Goal: Task Accomplishment & Management: Use online tool/utility

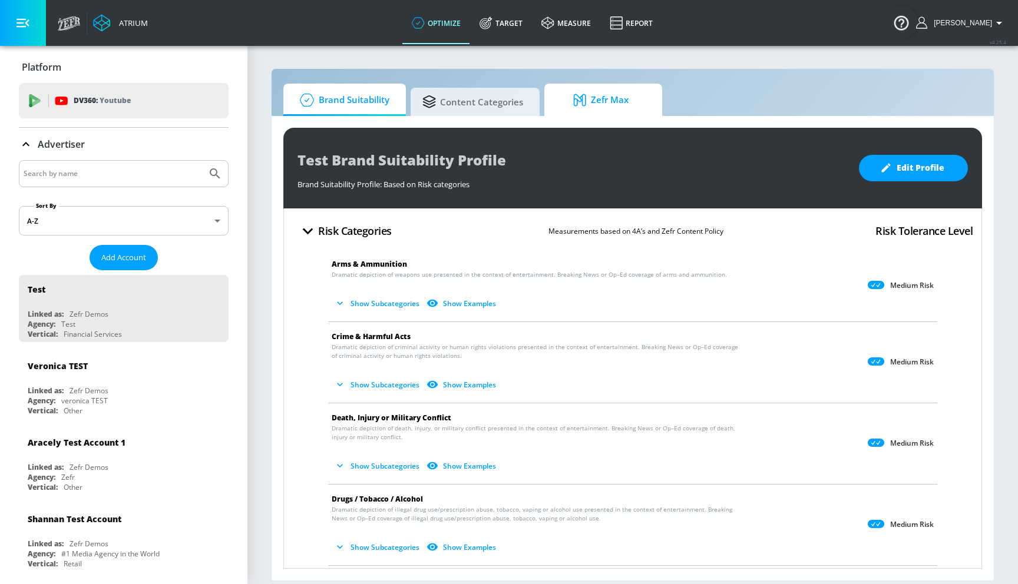
click at [608, 106] on span "Zefr Max" at bounding box center [601, 100] width 90 height 28
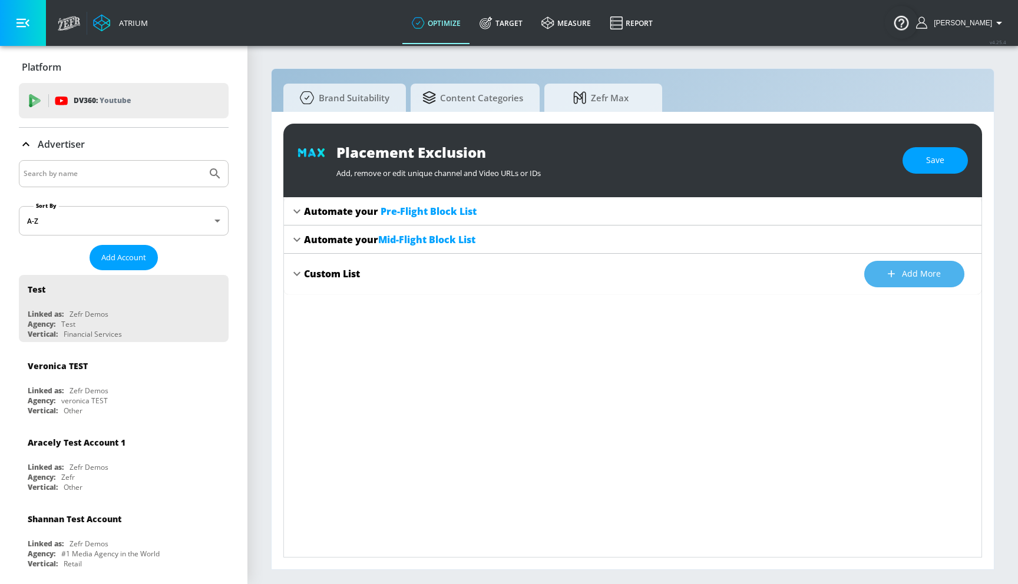
click at [902, 273] on span "Add more" at bounding box center [914, 274] width 53 height 15
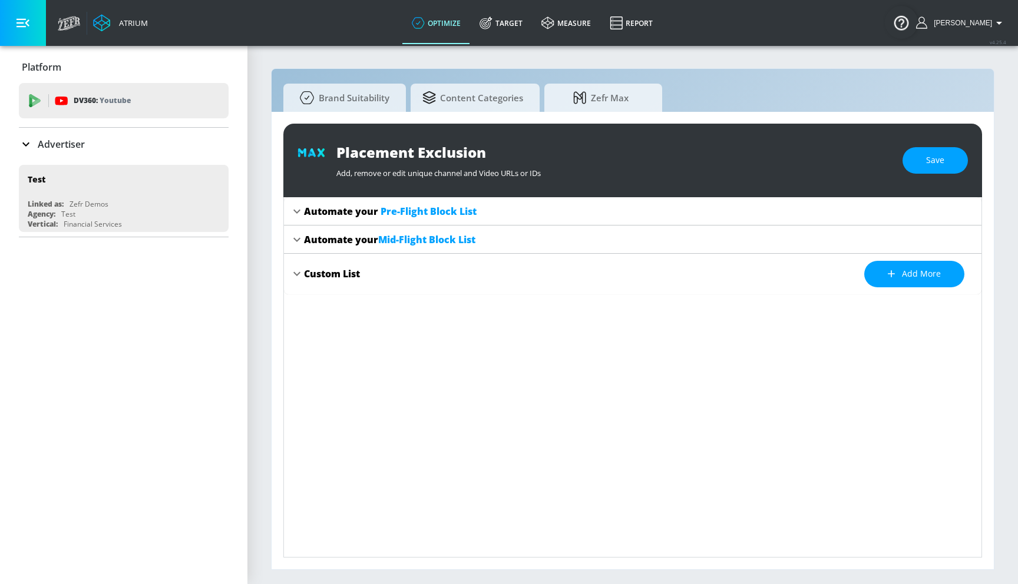
click at [302, 274] on icon at bounding box center [297, 274] width 14 height 14
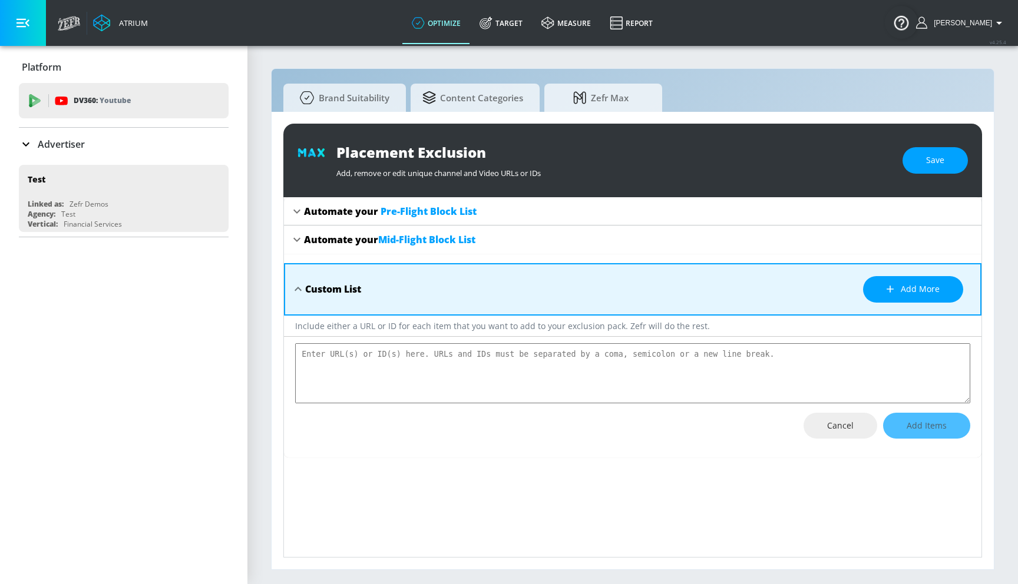
click at [302, 274] on div "Custom List Add more" at bounding box center [632, 289] width 697 height 52
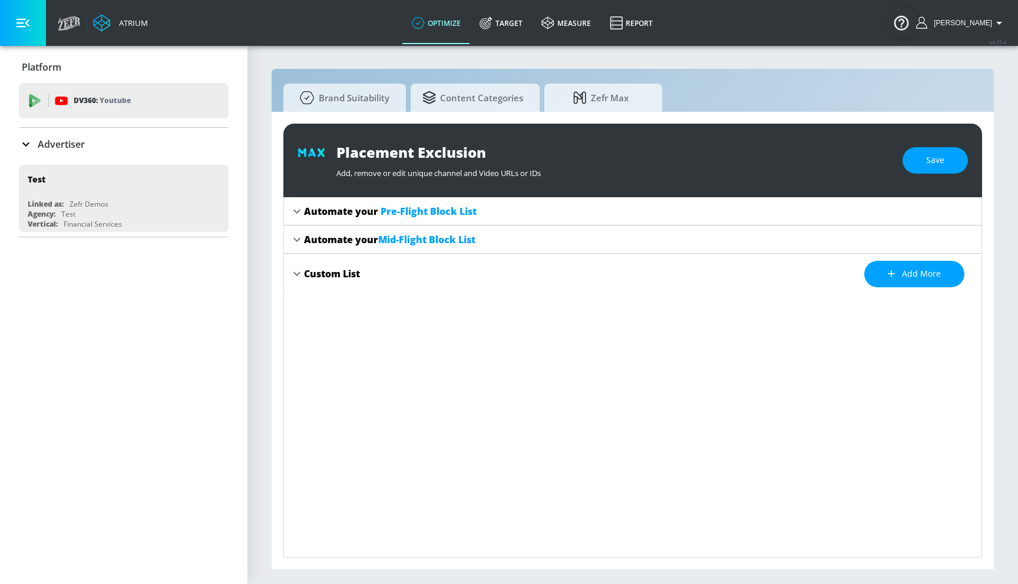
click at [302, 274] on icon at bounding box center [297, 274] width 14 height 14
type textarea "x"
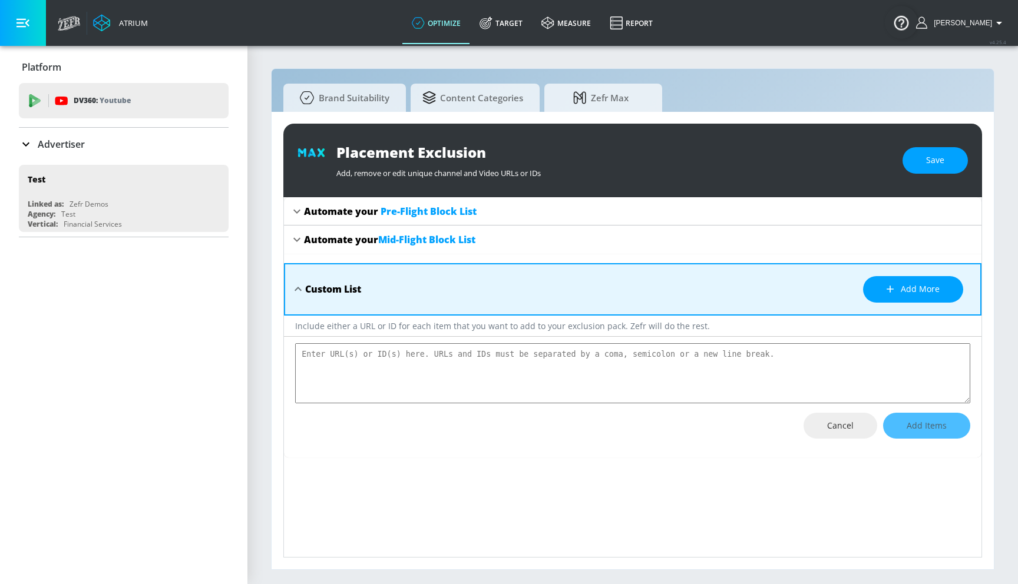
click at [445, 386] on textarea "placement-exclusions-content" at bounding box center [632, 373] width 675 height 60
click at [28, 146] on icon at bounding box center [26, 144] width 14 height 14
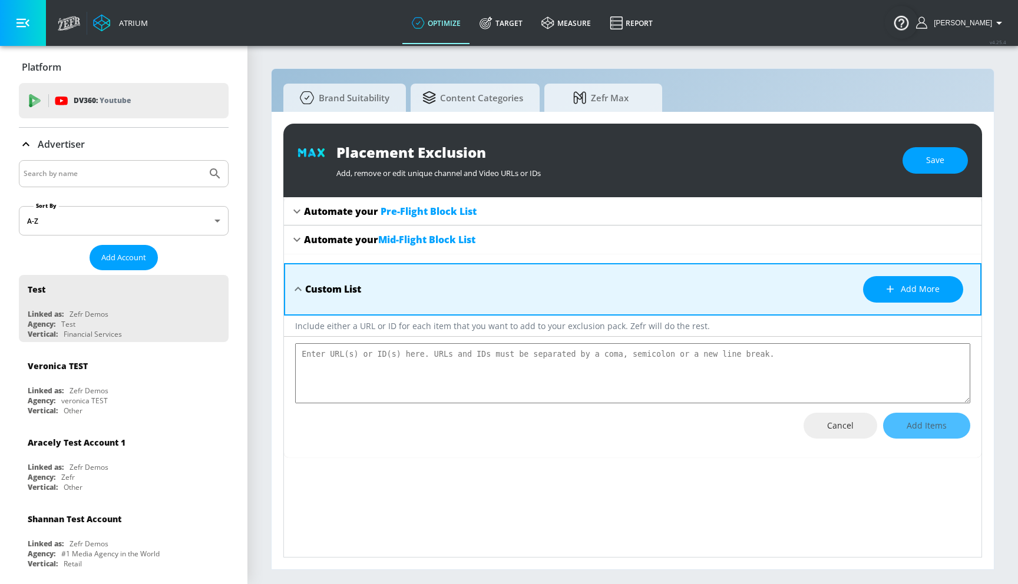
click at [69, 177] on input "Search by name" at bounding box center [113, 173] width 178 height 15
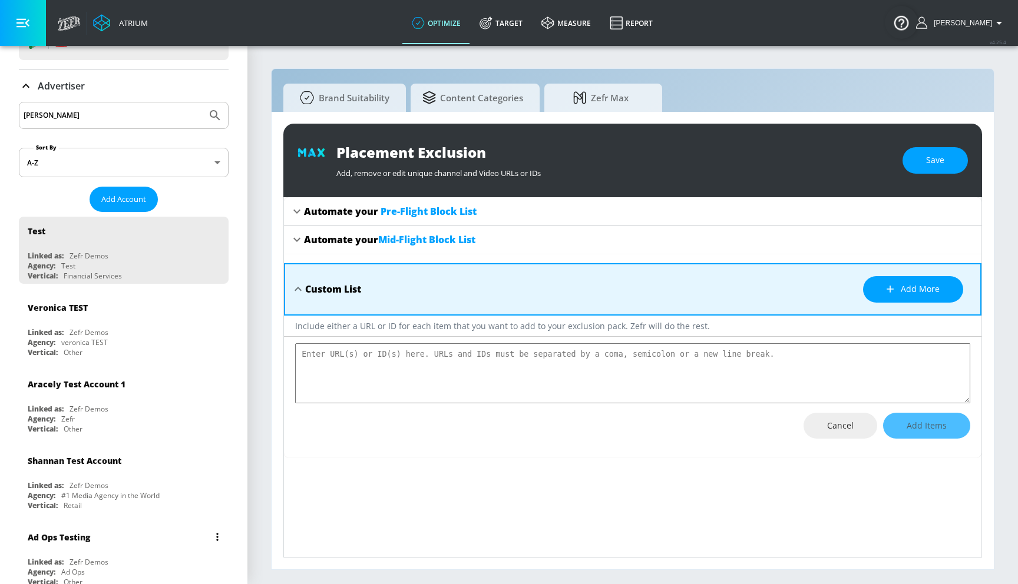
scroll to position [152, 0]
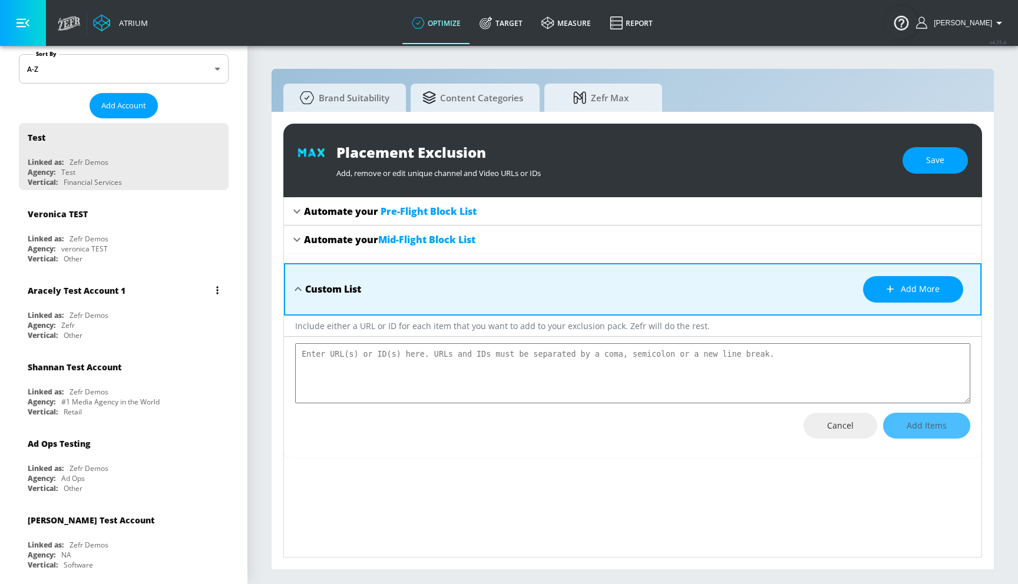
type input "mike"
click at [134, 310] on div "Linked as: Zefr Demos" at bounding box center [127, 315] width 198 height 10
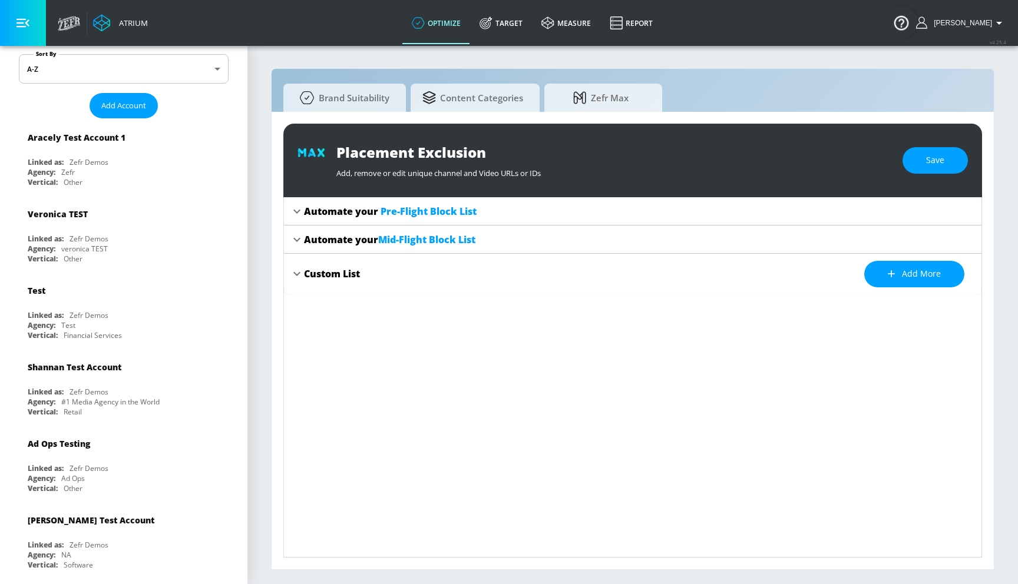
click at [348, 272] on div "Custom List" at bounding box center [332, 273] width 56 height 13
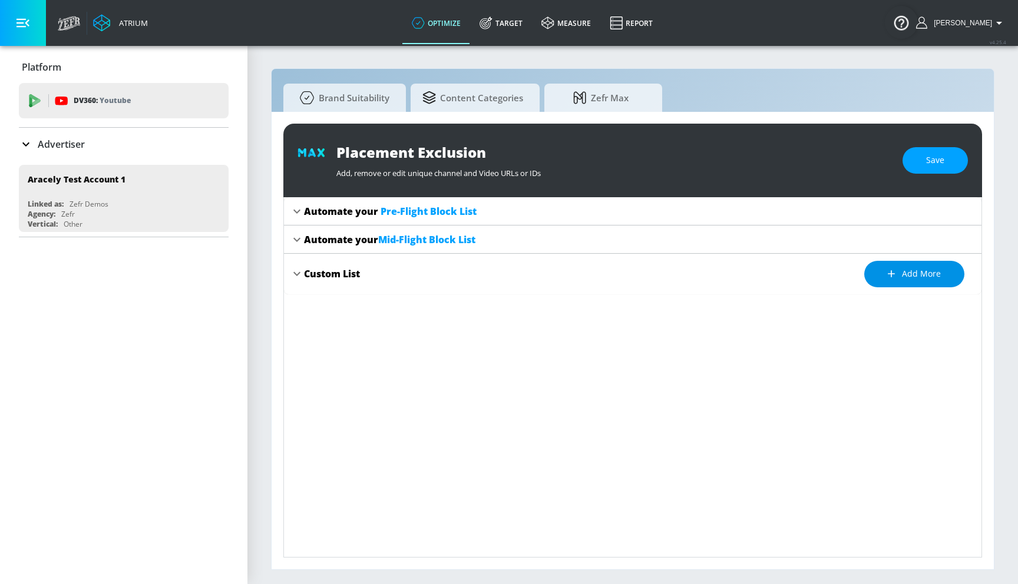
click at [917, 274] on span "Add more" at bounding box center [914, 274] width 53 height 15
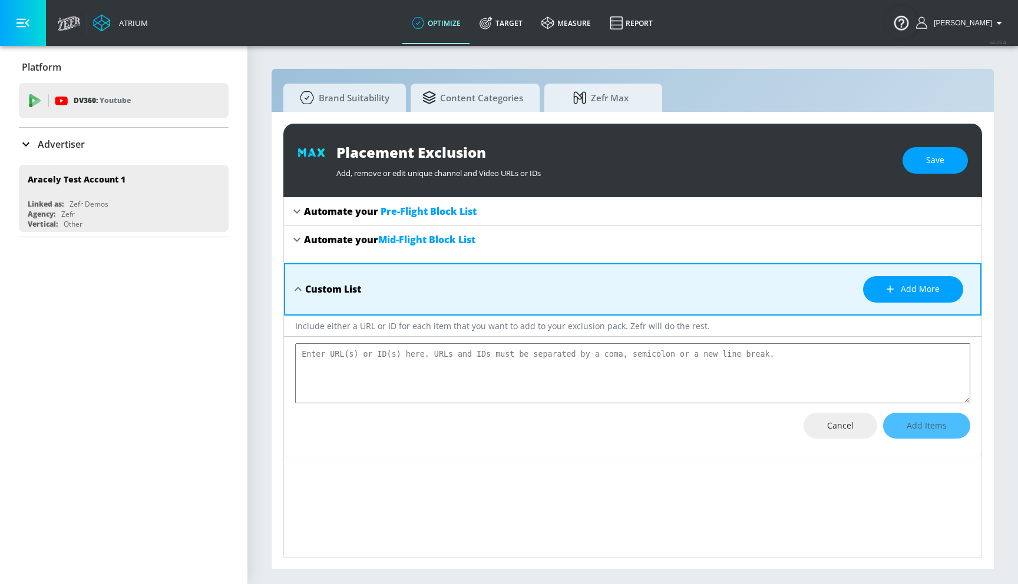
click at [402, 374] on textarea "placement-exclusions-content" at bounding box center [632, 373] width 675 height 60
paste textarea "[URL][DOMAIN_NAME]"
type textarea "[URL][DOMAIN_NAME]"
type textarea "x"
type textarea "[URL][DOMAIN_NAME]"
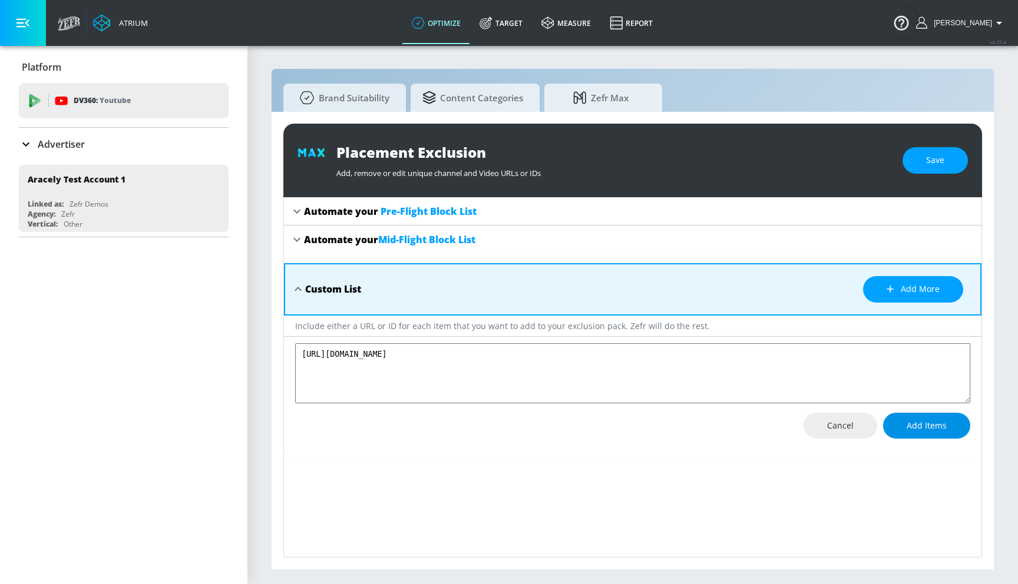
click at [913, 425] on span "Add Items" at bounding box center [926, 426] width 40 height 15
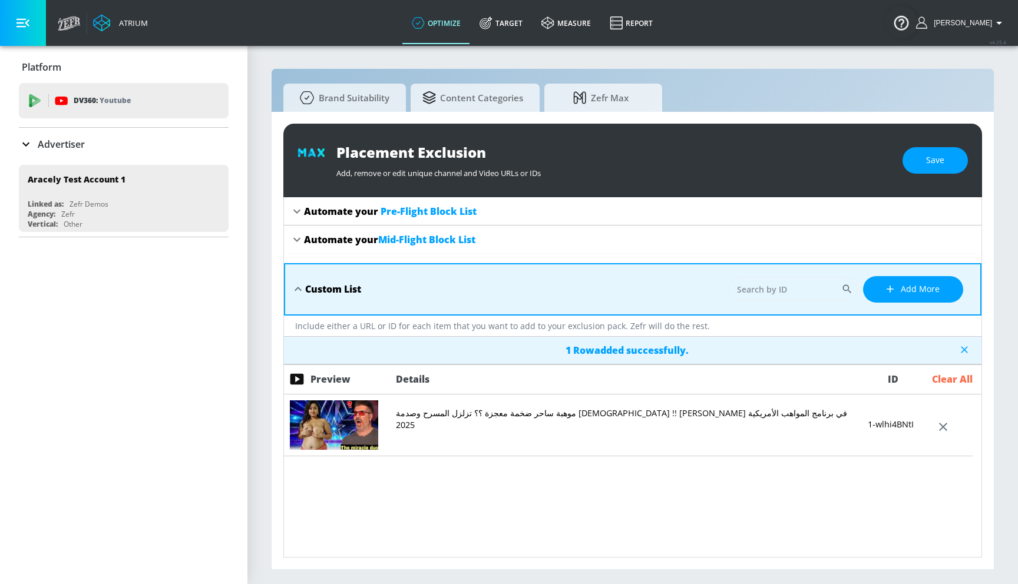
click at [293, 240] on icon at bounding box center [297, 240] width 14 height 14
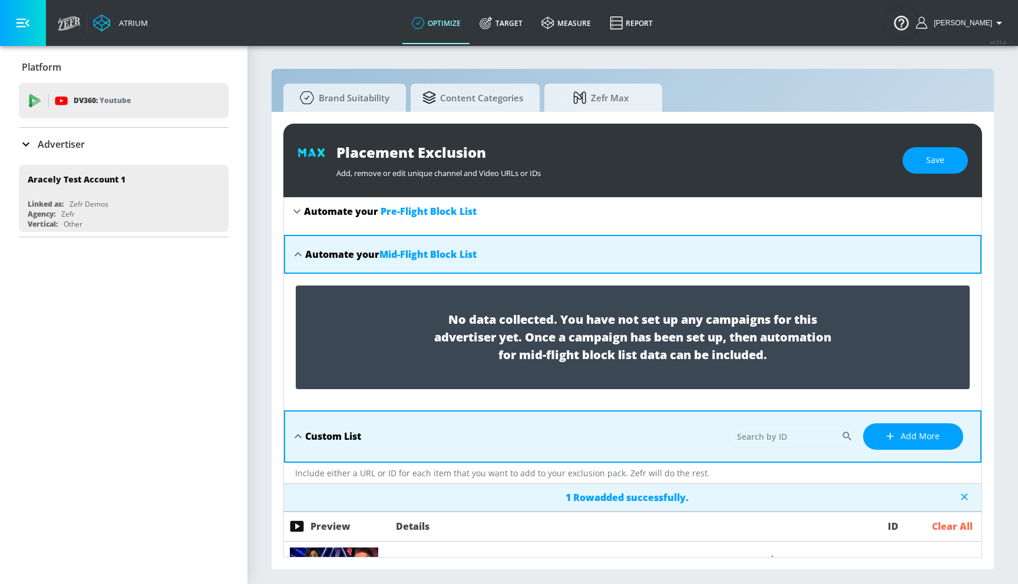
click at [293, 205] on icon at bounding box center [297, 211] width 14 height 14
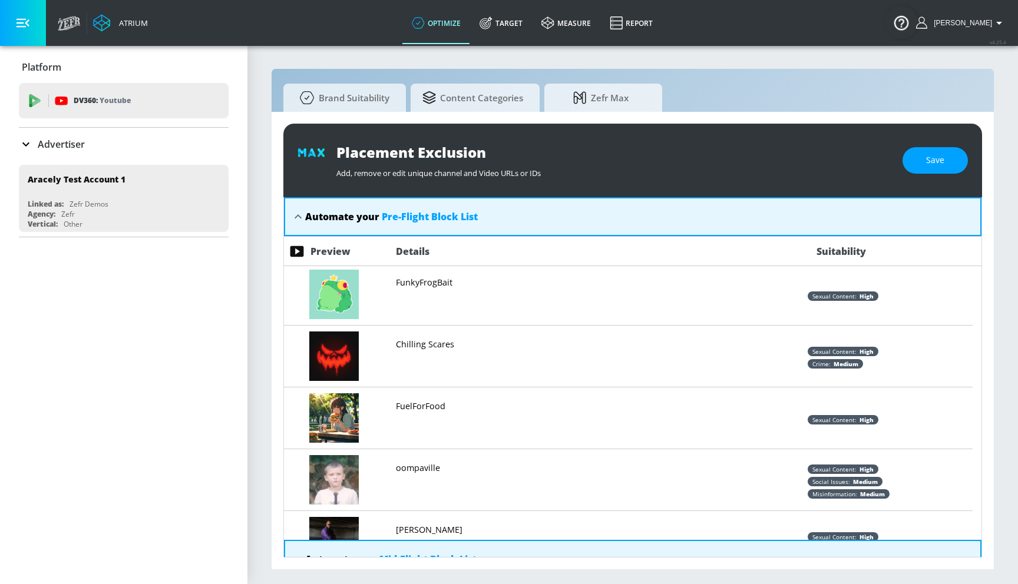
scroll to position [373, 0]
click at [334, 296] on img at bounding box center [333, 294] width 49 height 49
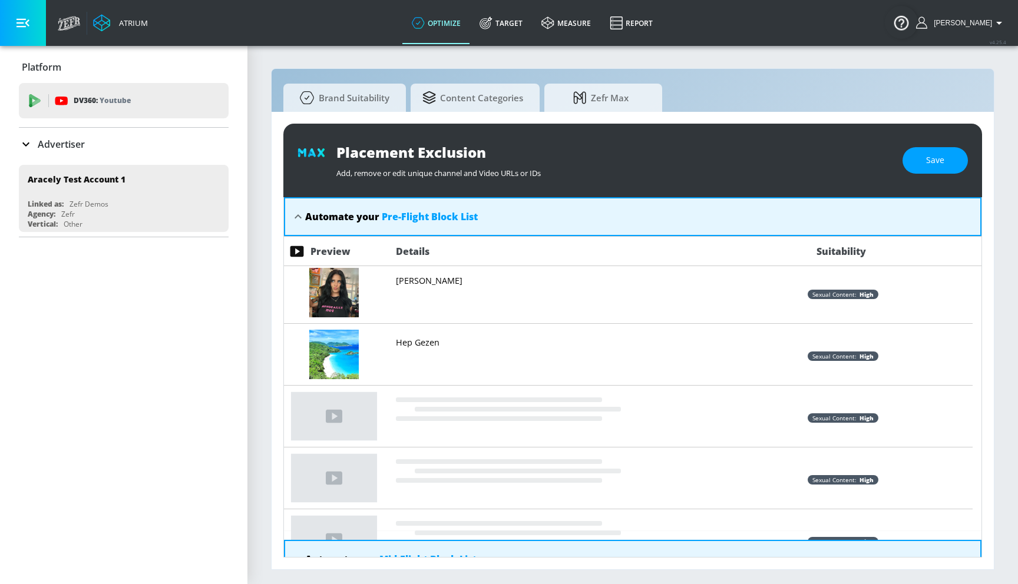
scroll to position [5804, 0]
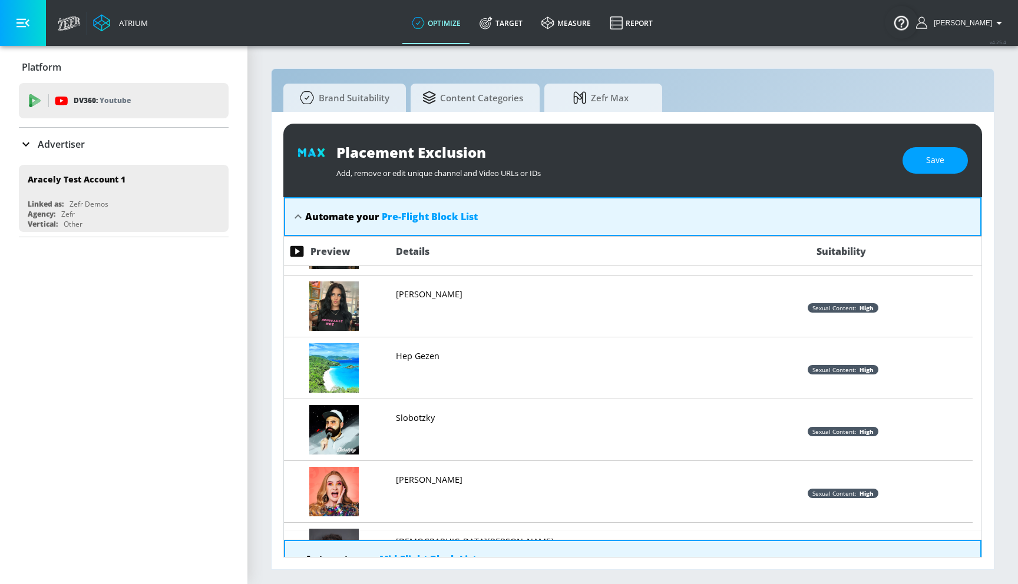
click at [333, 297] on img at bounding box center [333, 306] width 49 height 49
click at [338, 299] on img at bounding box center [333, 306] width 49 height 49
click at [419, 293] on p "[PERSON_NAME]" at bounding box center [429, 295] width 67 height 12
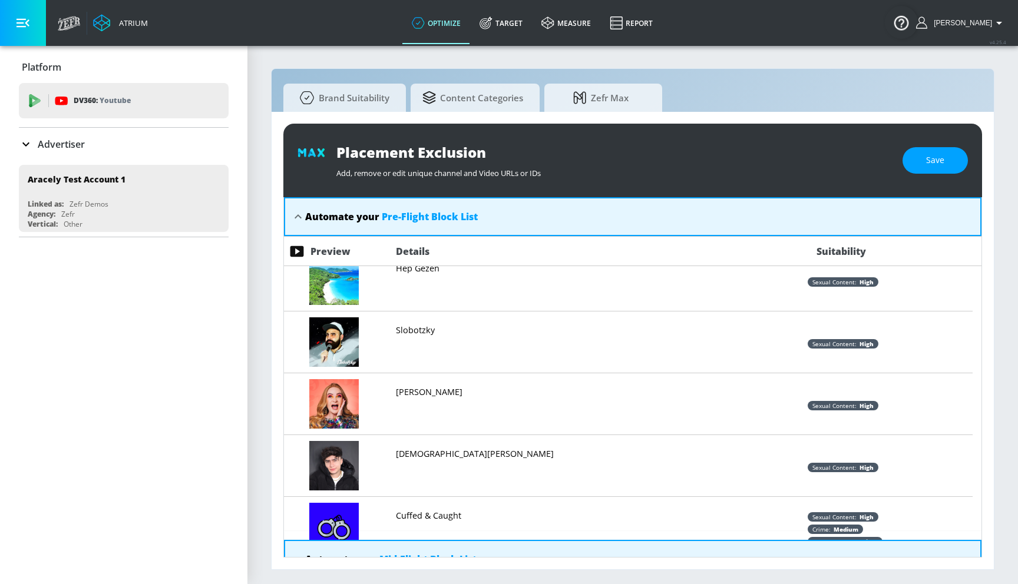
click at [300, 216] on icon at bounding box center [297, 216] width 7 height 4
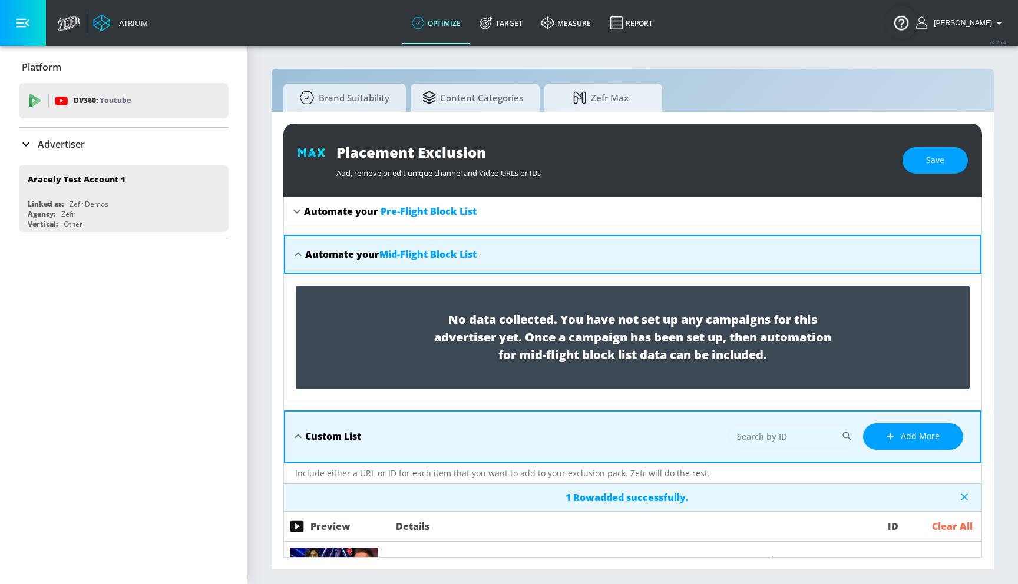
click at [299, 259] on icon at bounding box center [298, 254] width 14 height 14
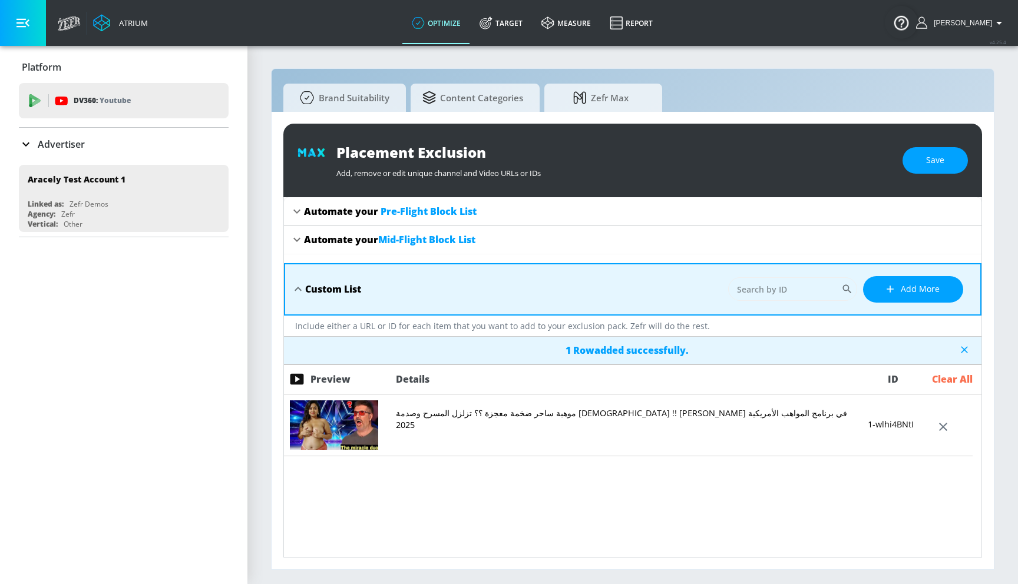
click at [495, 409] on p "موهبة ساحر ضخمة معجزة ؟؟ تزلزل المسرح وصدمة [DEMOGRAPHIC_DATA] !! [PERSON_NAME]…" at bounding box center [626, 420] width 460 height 24
click at [660, 505] on div "موهبة ساحر ضخمة معجزة ؟؟ تزلزل المسرح وصدمة [DEMOGRAPHIC_DATA] !! [PERSON_NAME]…" at bounding box center [628, 542] width 688 height 294
click at [778, 478] on div "موهبة ساحر ضخمة معجزة ؟؟ تزلزل المسرح وصدمة [DEMOGRAPHIC_DATA] !! [PERSON_NAME]…" at bounding box center [628, 542] width 688 height 294
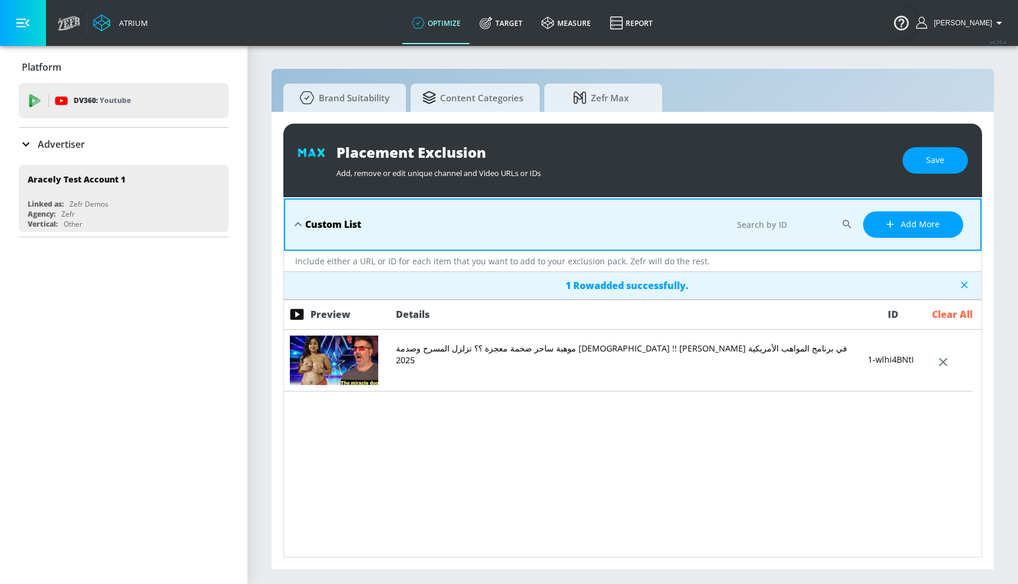
scroll to position [0, 0]
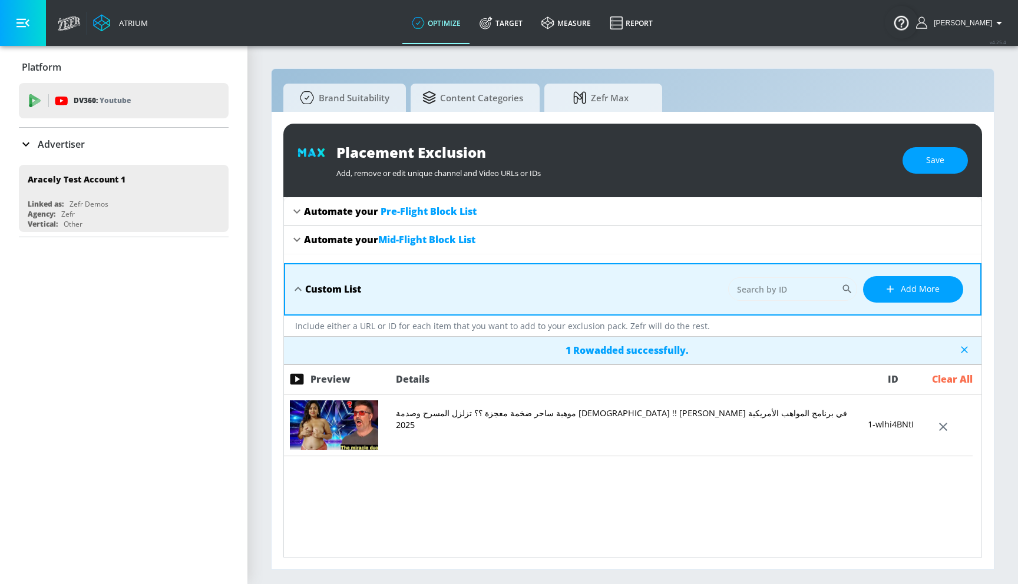
click at [945, 475] on div "موهبة ساحر ضخمة معجزة ؟؟ تزلزل المسرح وصدمة [DEMOGRAPHIC_DATA] !! [PERSON_NAME]…" at bounding box center [628, 542] width 688 height 294
click at [940, 428] on icon at bounding box center [943, 426] width 8 height 8
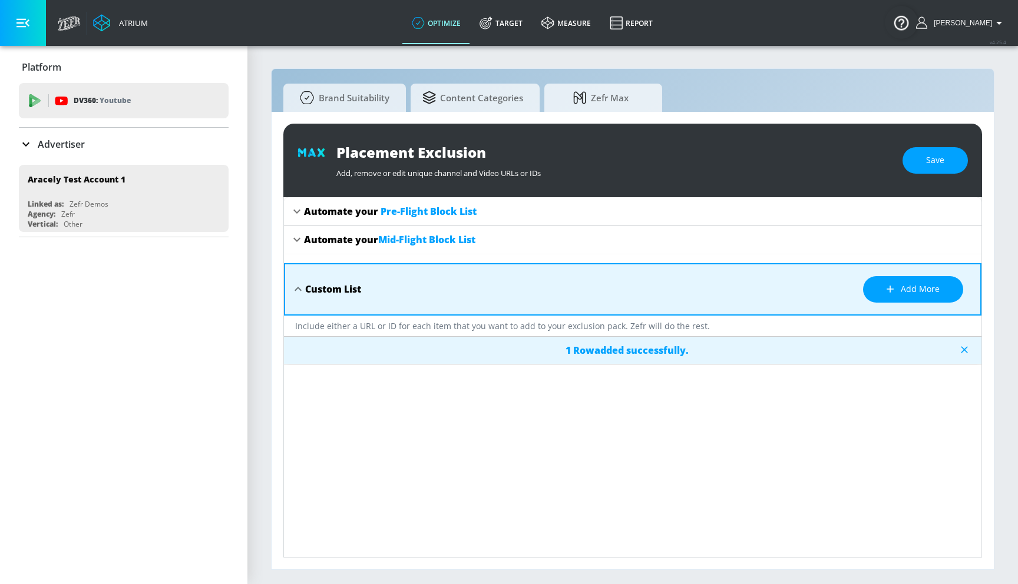
click at [962, 346] on icon at bounding box center [964, 350] width 12 height 12
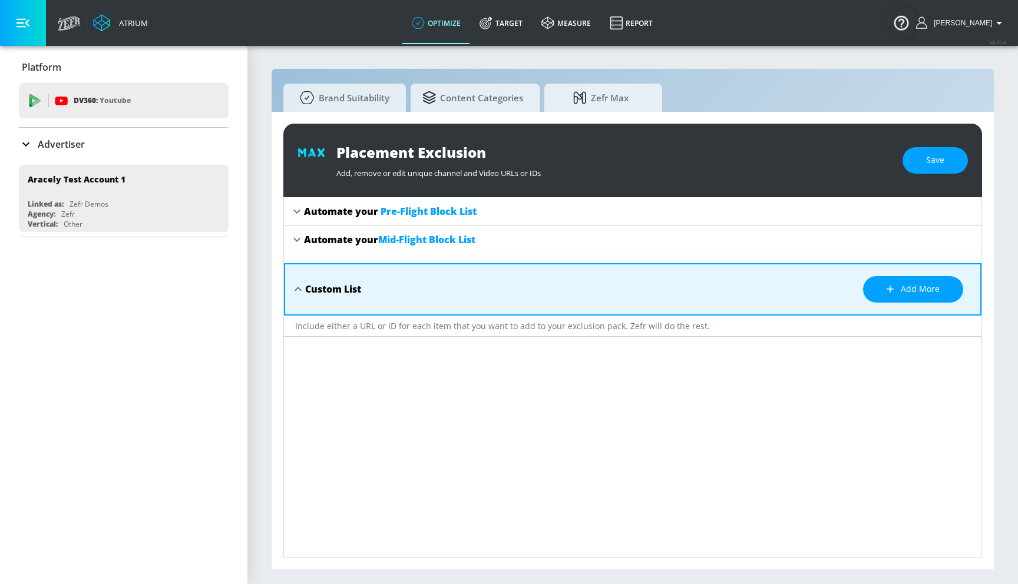
click at [403, 330] on div "Include either a URL or ID for each item that you want to add to your exclusion…" at bounding box center [632, 326] width 697 height 21
click at [402, 292] on div "Custom List Add more" at bounding box center [639, 289] width 669 height 27
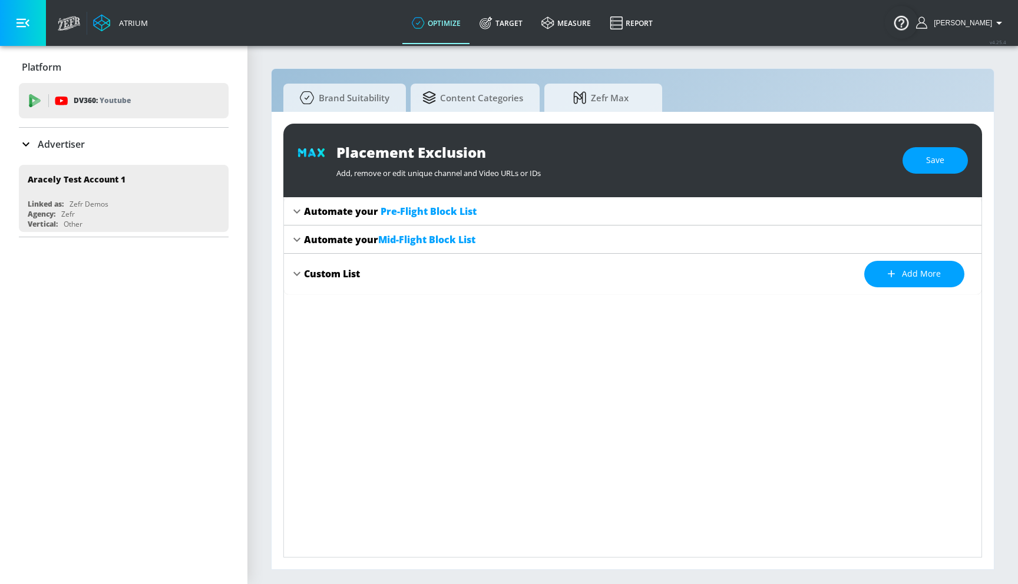
click at [410, 280] on div "Custom List Add more" at bounding box center [639, 274] width 671 height 27
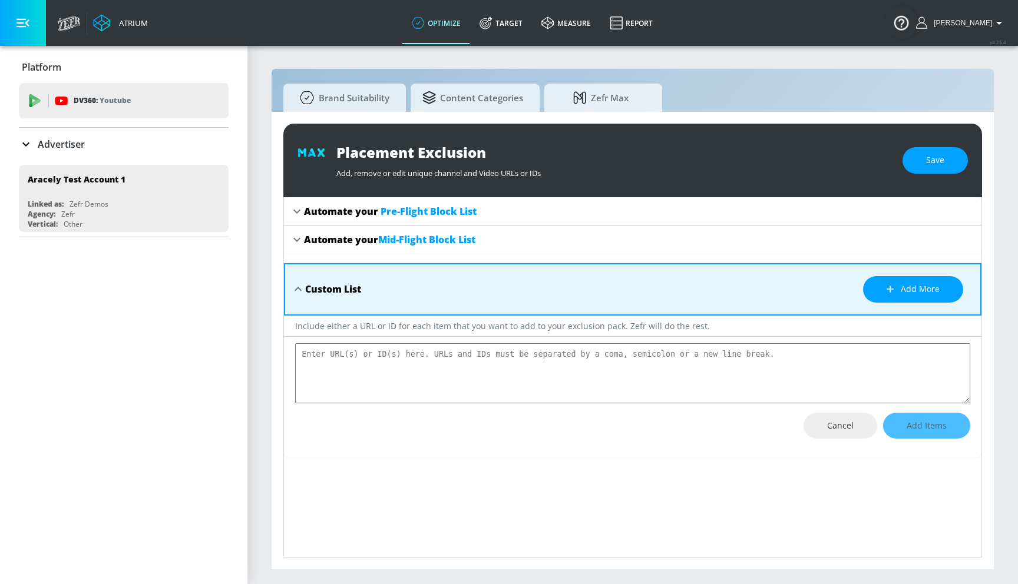
click at [428, 357] on textarea "placement-exclusions-content" at bounding box center [632, 373] width 675 height 60
type textarea "[URL][DOMAIN_NAME]"
type textarea "x"
type textarea "[URL][DOMAIN_NAME]"
click at [913, 424] on span "Add Items" at bounding box center [926, 426] width 40 height 15
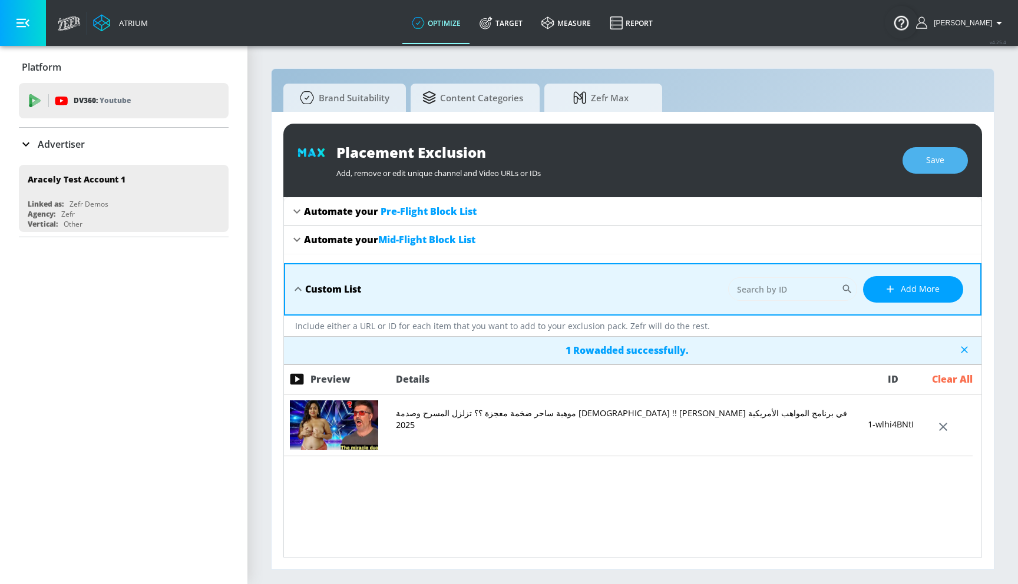
click at [931, 161] on span "Save" at bounding box center [935, 160] width 18 height 15
